Goal: Task Accomplishment & Management: Use online tool/utility

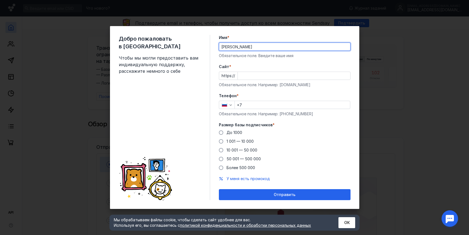
type input "[PERSON_NAME]"
click at [279, 75] on input "Cайт *" at bounding box center [294, 76] width 112 height 8
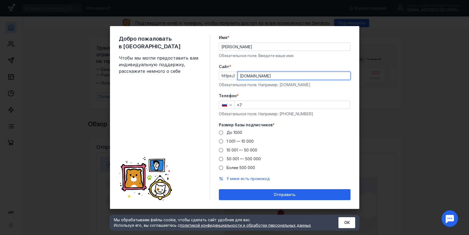
type input "[DOMAIN_NAME]"
click at [261, 105] on input "+7" at bounding box center [292, 105] width 115 height 8
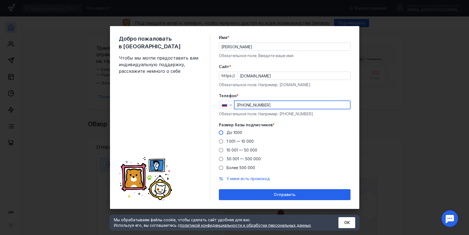
type input "[PHONE_NUMBER]"
click at [233, 133] on span "До 1000" at bounding box center [234, 132] width 16 height 5
click at [0, 0] on input "До 1000" at bounding box center [0, 0] width 0 height 0
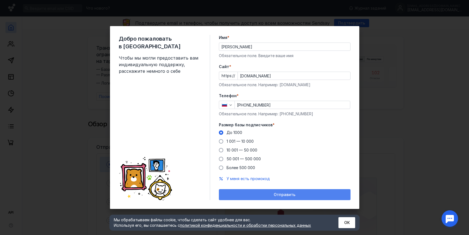
click at [261, 195] on div "Отправить" at bounding box center [285, 194] width 126 height 5
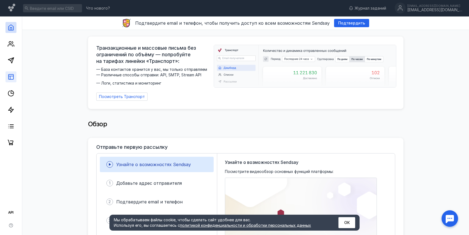
click at [15, 79] on link at bounding box center [10, 76] width 11 height 11
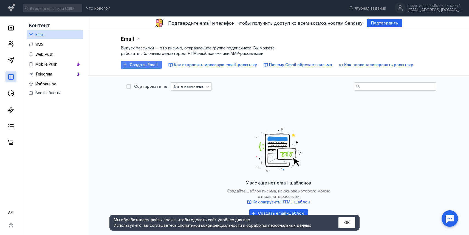
click at [123, 69] on div "Создать Email" at bounding box center [141, 65] width 41 height 8
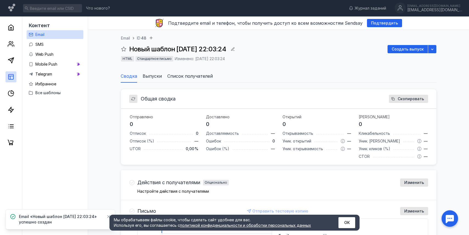
click at [187, 110] on div "Отправлено 0 Отписок 0 Отписок (%) — UTOR 0,00 % Доставлено 0 Доставляемость — …" at bounding box center [278, 137] width 315 height 56
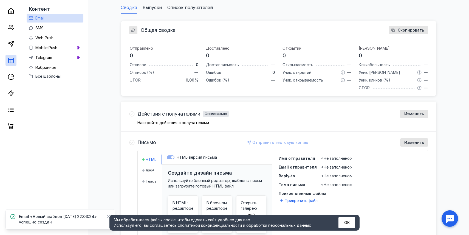
scroll to position [104, 0]
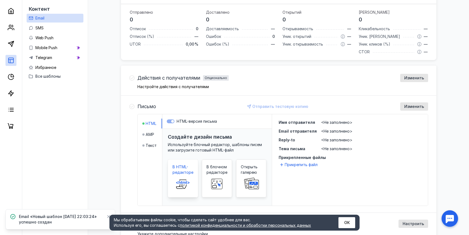
click at [182, 166] on span "В HTML-редакторе" at bounding box center [182, 169] width 21 height 11
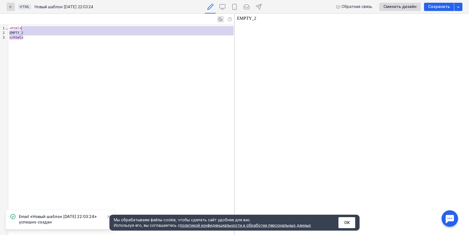
drag, startPoint x: 52, startPoint y: 42, endPoint x: 0, endPoint y: 18, distance: 56.7
click at [0, 18] on div "9 1 2 3 › ⌄ < html > EMPTY_2 </ html >" at bounding box center [117, 124] width 234 height 221
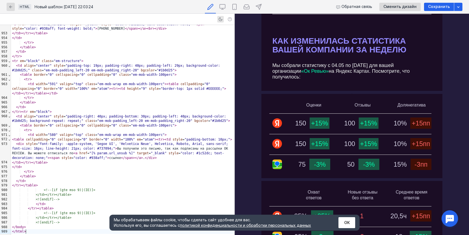
scroll to position [21, 0]
click at [171, 101] on div "</ table >" at bounding box center [122, 102] width 223 height 5
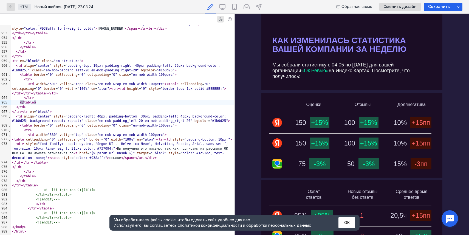
scroll to position [5589, 0]
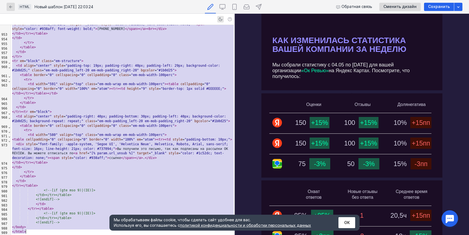
copy div "< table border = "0" cellspacing = "0" cellpadding = "0" class = "em-mob-width-…"
